Goal: Go to known website: Go to known website

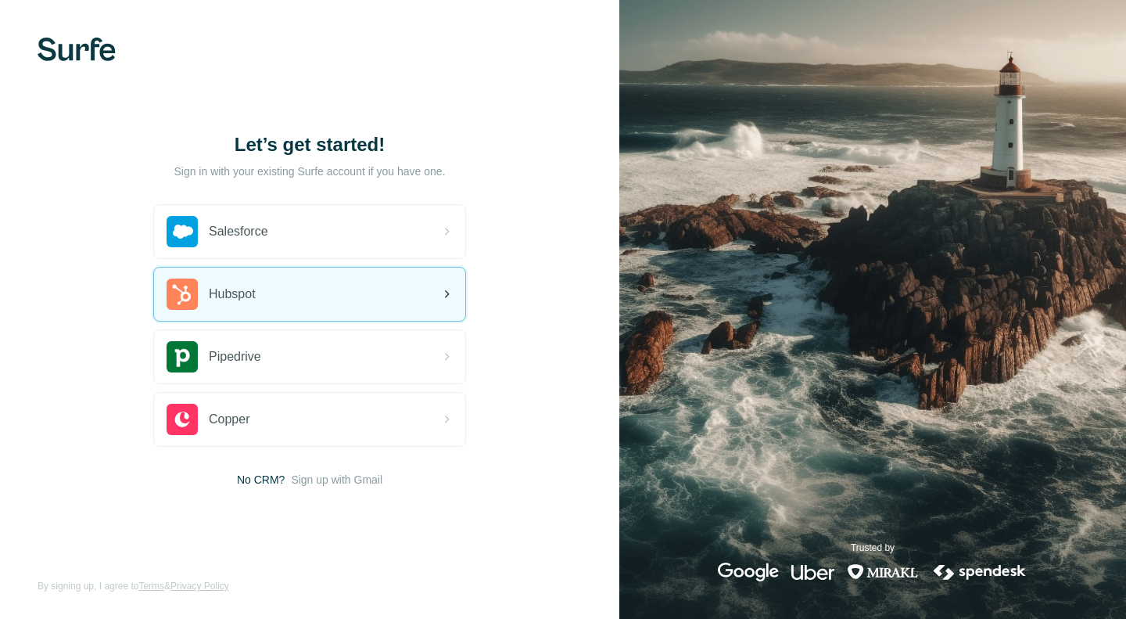
click at [234, 282] on div "Hubspot" at bounding box center [211, 293] width 89 height 31
